Goal: Task Accomplishment & Management: Complete application form

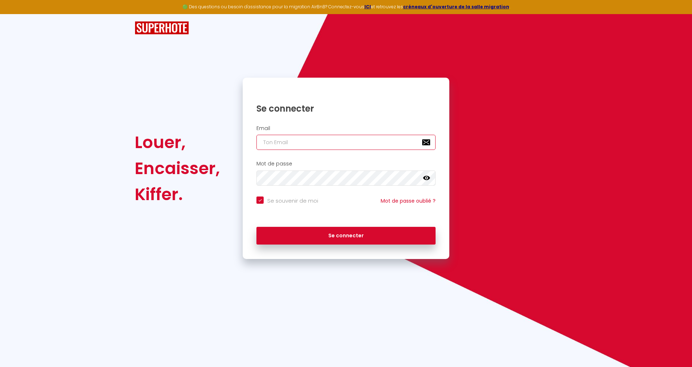
click at [338, 141] on input "email" at bounding box center [345, 142] width 179 height 15
paste input "bureaux242424@gmail.com"
type input "bureaux242424@gmail.com"
checkbox input "true"
type input "bureaux242424@gmail.com"
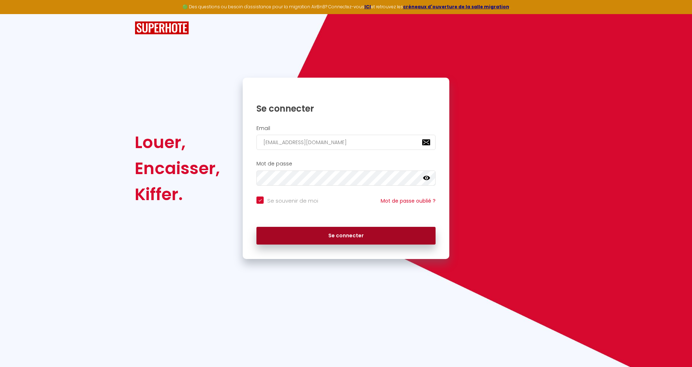
click at [350, 235] on button "Se connecter" at bounding box center [345, 236] width 179 height 18
checkbox input "true"
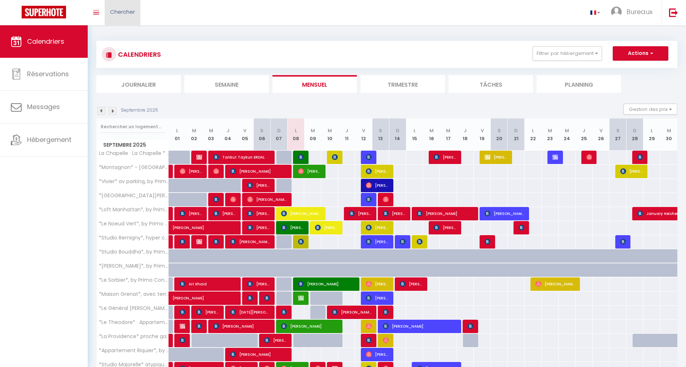
click at [122, 10] on span "Chercher" at bounding box center [122, 12] width 25 height 8
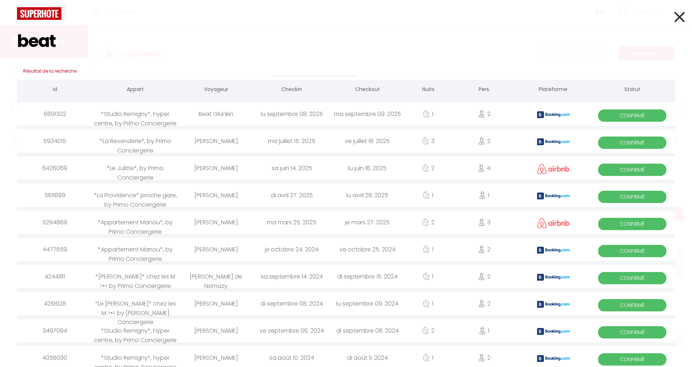
type input "beat"
click at [125, 114] on div "*Studio Remigny*, hyper centre, by Primo Conciergerie" at bounding box center [136, 113] width 86 height 23
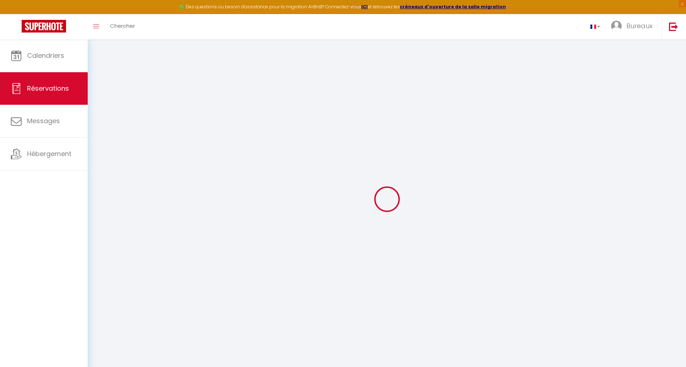
type input "Beat"
type input "Glünkin"
type input "bglunk.515610@guest.booking.com"
type input "+41794832353"
type input "."
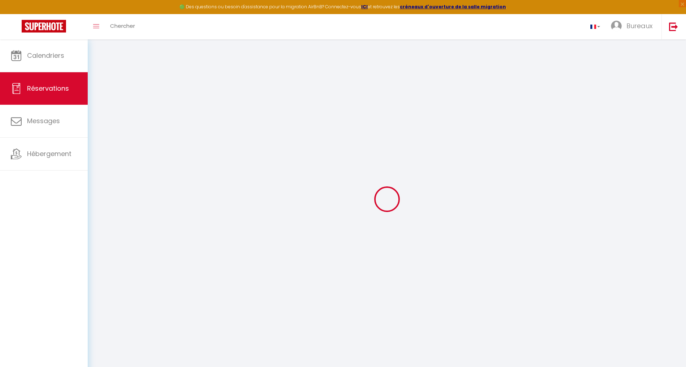
select select "CH"
type input "11.97"
type input "1.01"
select select "16952"
select select "1"
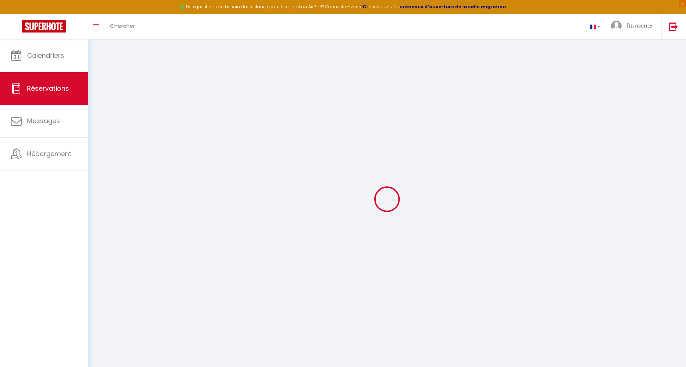
select select
type input "2"
select select "12"
select select
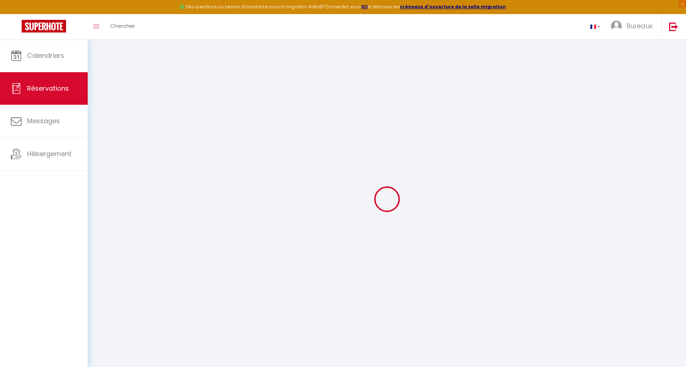
type input "70.41"
checkbox input "false"
select select "2"
type input "0"
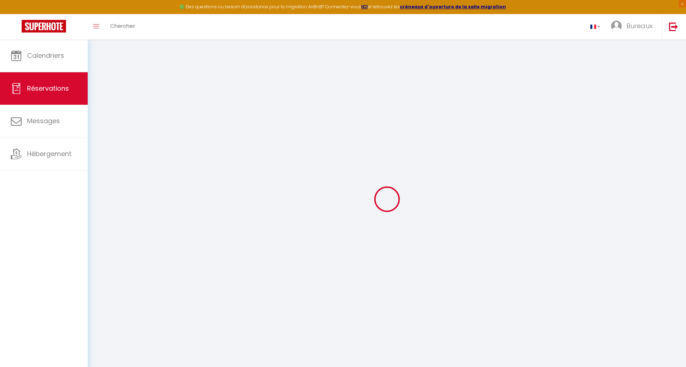
type input "0"
select select
select select "14"
checkbox input "false"
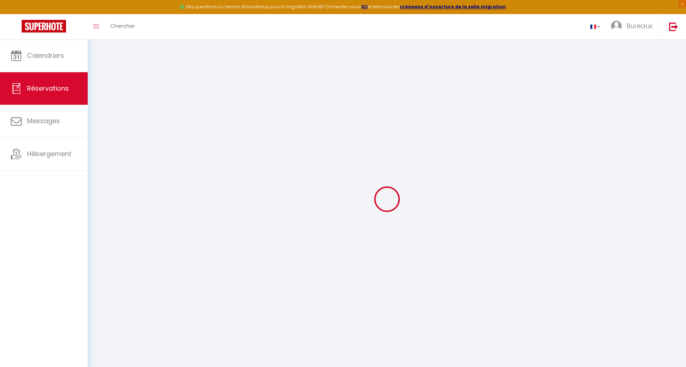
select select
checkbox input "false"
select select
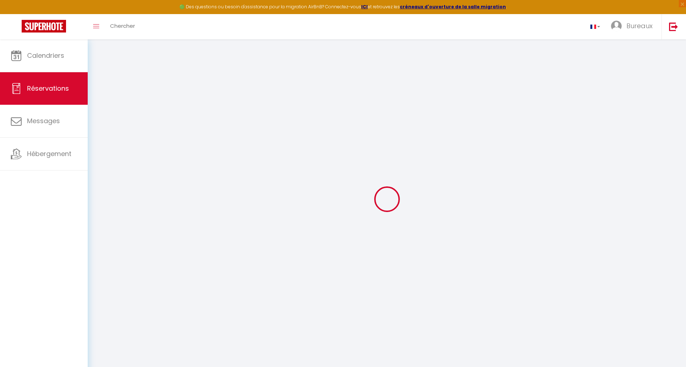
checkbox input "false"
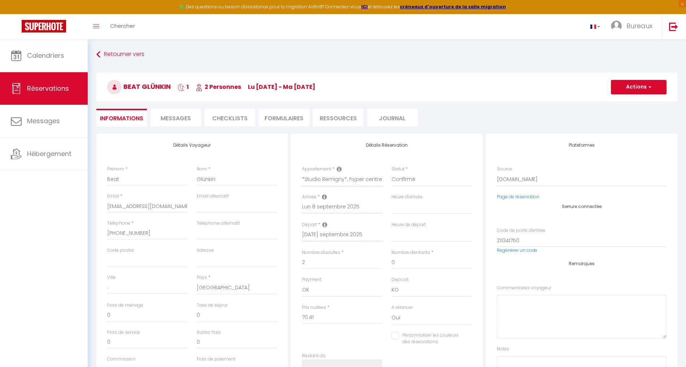
select select
checkbox input "false"
type voyageur0 "** THIS RESERVATION HAS BEEN PRE-PAID ** BOOKING NOTE : Payment charge is EUR 1…"
type input "1.41"
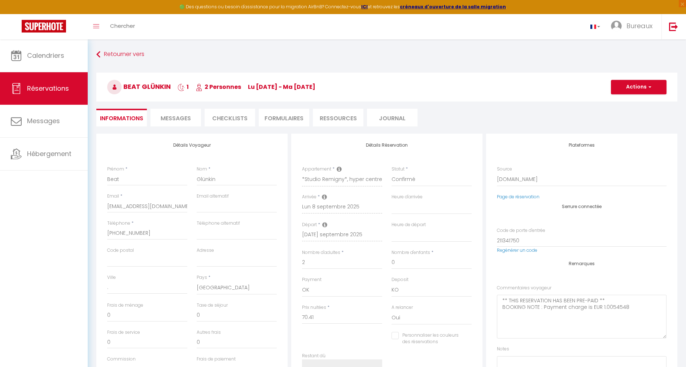
select select
checkbox input "false"
select select
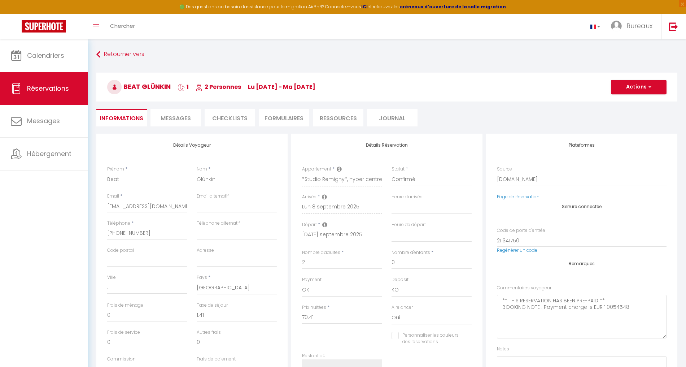
click at [189, 122] on span "Messages" at bounding box center [176, 118] width 30 height 8
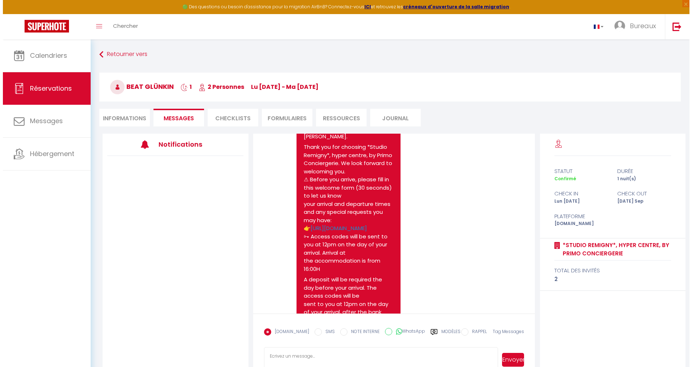
scroll to position [130, 0]
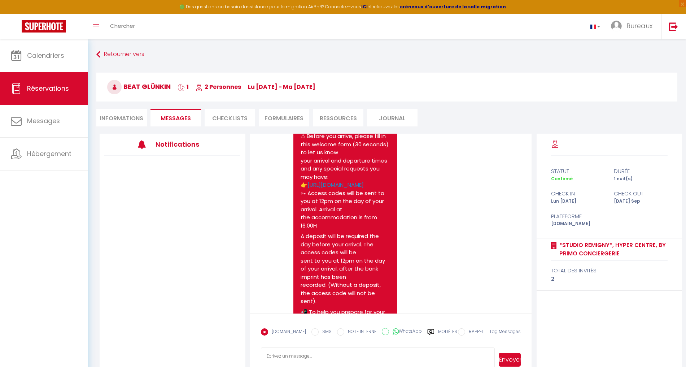
click at [122, 116] on li "Informations" at bounding box center [121, 118] width 51 height 18
select select
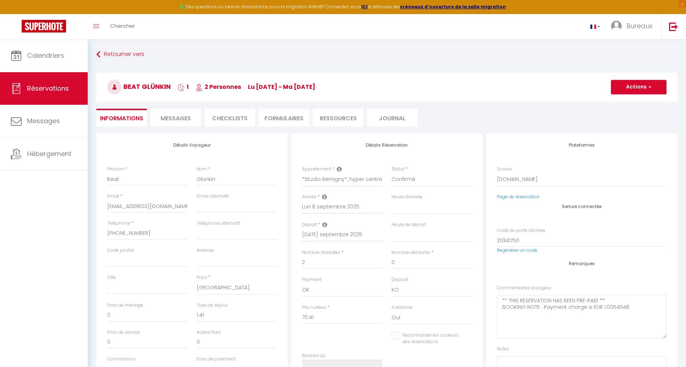
click at [343, 182] on div "Appartement * *Le Noeud Vert*, by Primo Conciergerie *Montagnon* - Les Suites D…" at bounding box center [342, 180] width 90 height 28
select select
checkbox input "false"
select select
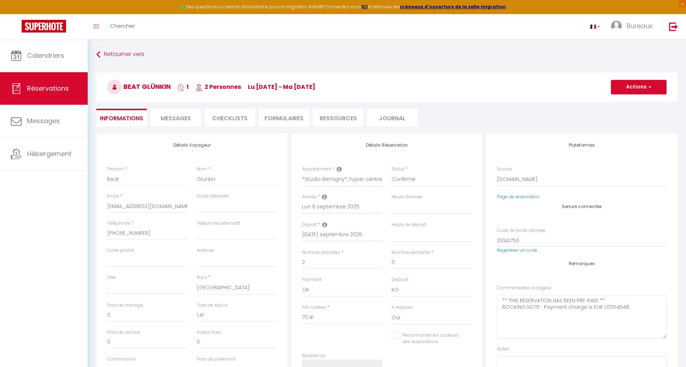
select select
checkbox input "false"
select select
checkbox input "false"
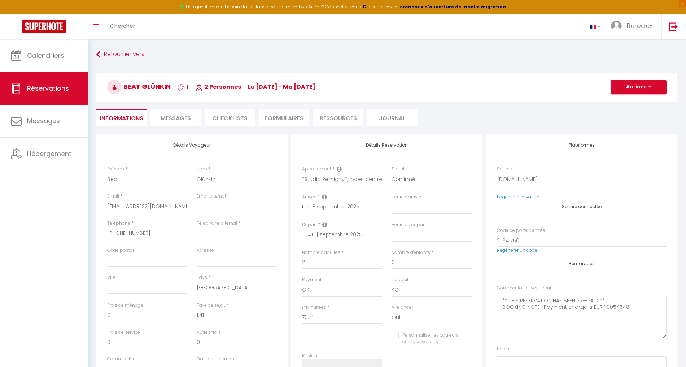
select select
checkbox input "false"
select select
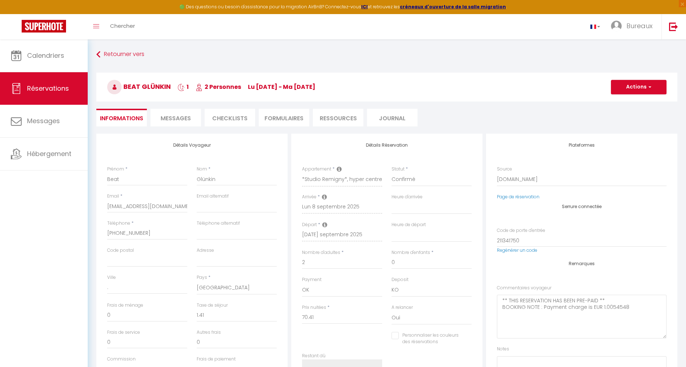
checkbox input "false"
select select
checkbox input "false"
click at [680, 25] on link at bounding box center [674, 26] width 24 height 25
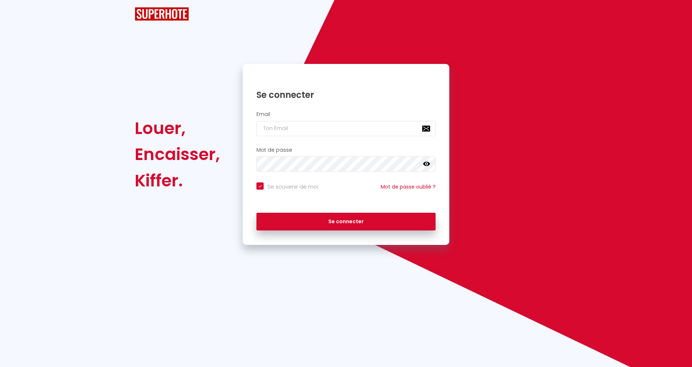
checkbox input "true"
